Goal: Check status: Check status

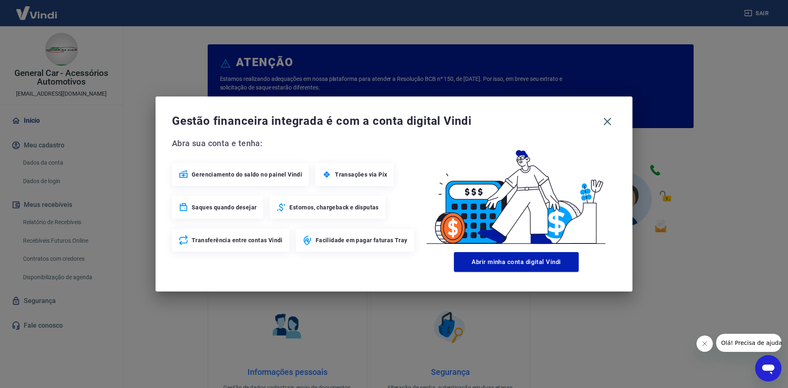
drag, startPoint x: 603, startPoint y: 121, endPoint x: 450, endPoint y: 84, distance: 157.8
click at [602, 120] on icon "button" at bounding box center [607, 121] width 13 height 13
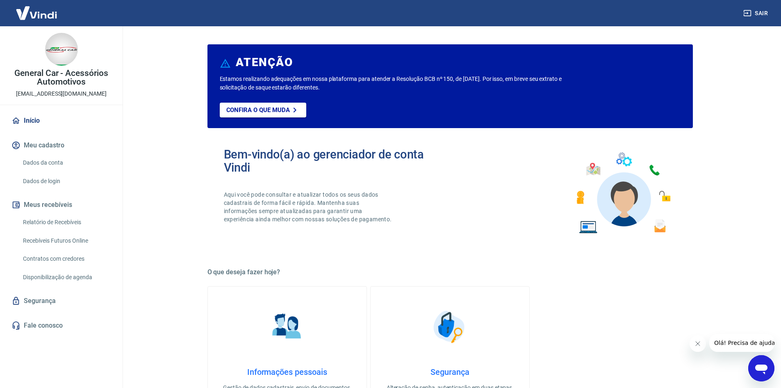
drag, startPoint x: 81, startPoint y: 235, endPoint x: 89, endPoint y: 197, distance: 38.9
click at [81, 235] on link "Recebíveis Futuros Online" at bounding box center [66, 240] width 93 height 17
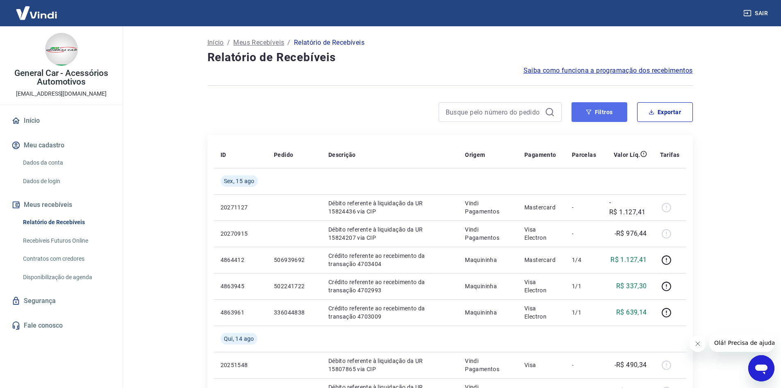
click at [586, 106] on button "Filtros" at bounding box center [600, 112] width 56 height 20
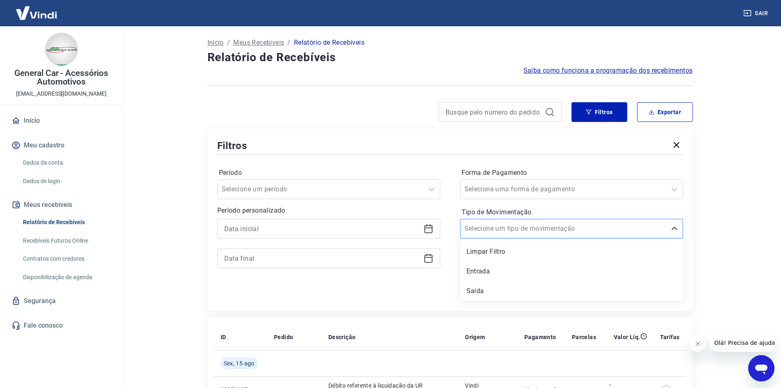
click at [526, 230] on input "Tipo de Movimentação" at bounding box center [506, 229] width 83 height 10
click at [493, 268] on div "Entrada" at bounding box center [571, 271] width 223 height 16
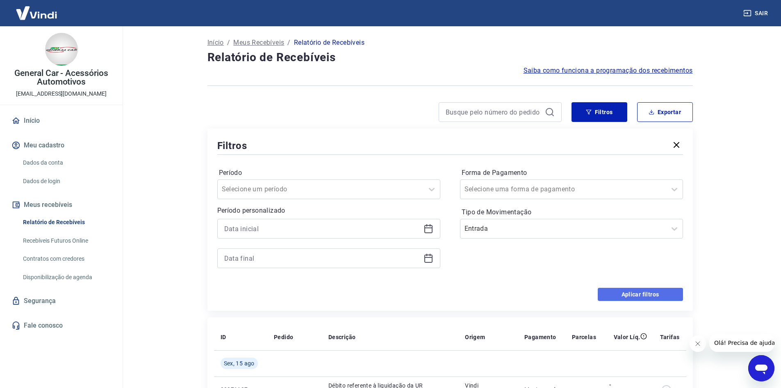
click at [637, 289] on button "Aplicar filtros" at bounding box center [640, 294] width 85 height 13
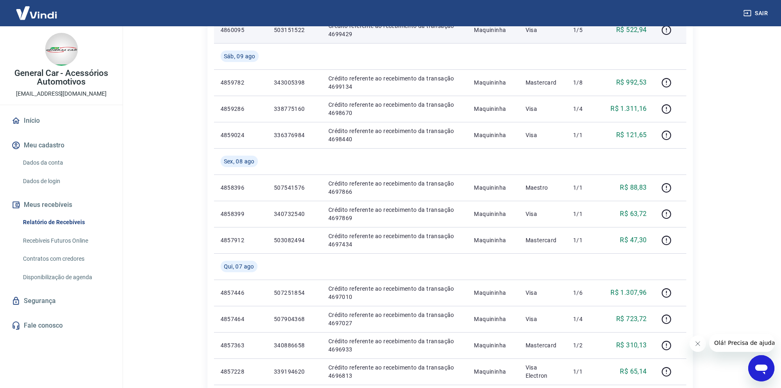
scroll to position [624, 0]
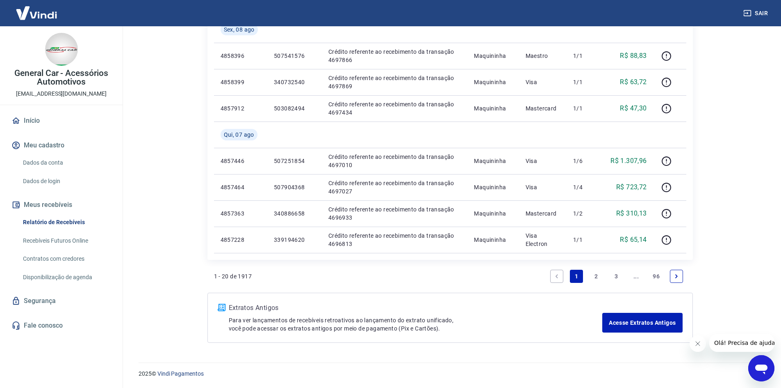
click at [594, 277] on link "2" at bounding box center [596, 276] width 13 height 13
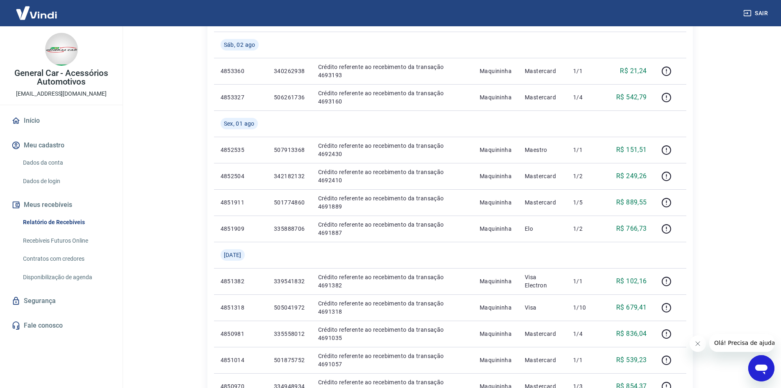
scroll to position [650, 0]
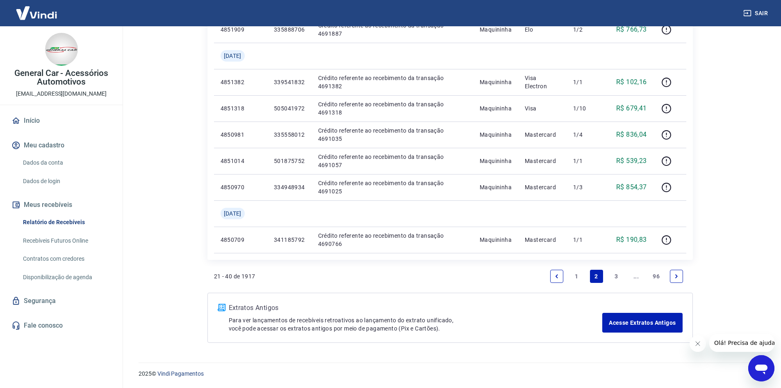
drag, startPoint x: 576, startPoint y: 277, endPoint x: 350, endPoint y: 127, distance: 271.7
click at [576, 277] on link "1" at bounding box center [576, 276] width 13 height 13
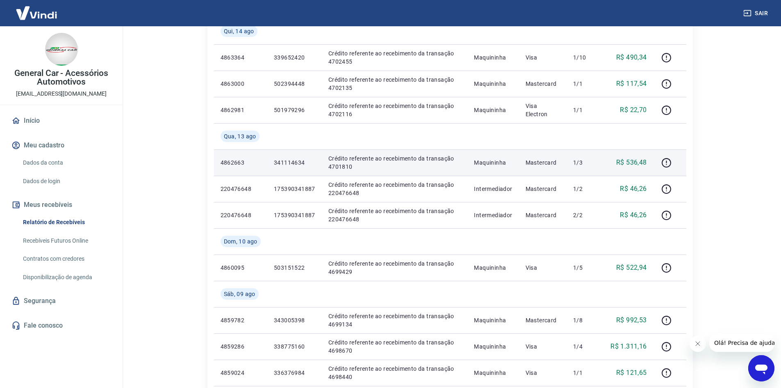
scroll to position [173, 0]
